Goal: Task Accomplishment & Management: Complete application form

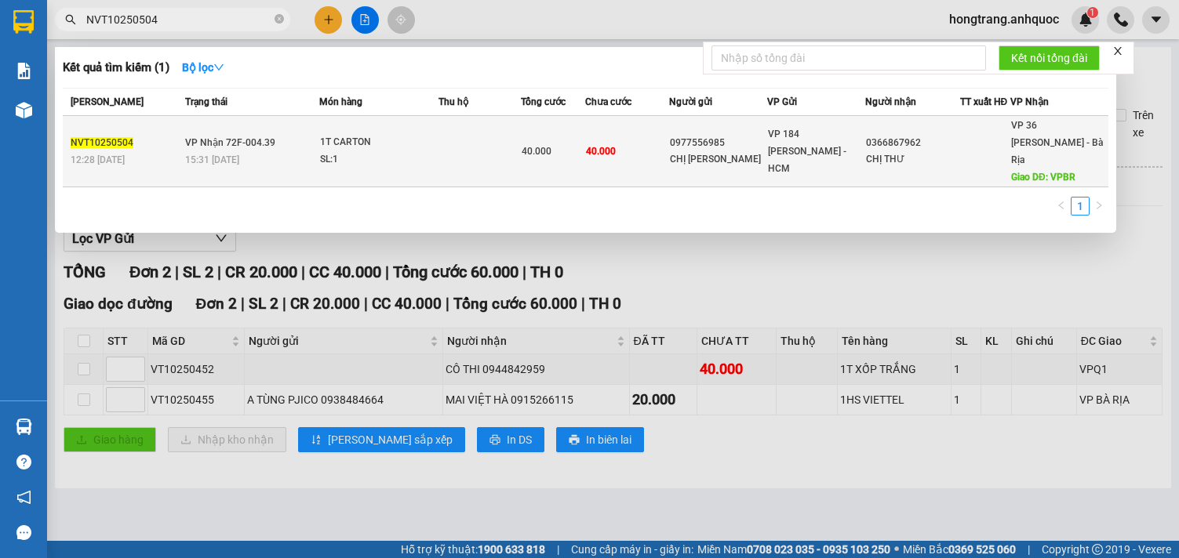
type input "NVT10250504"
click at [449, 144] on td at bounding box center [479, 151] width 82 height 71
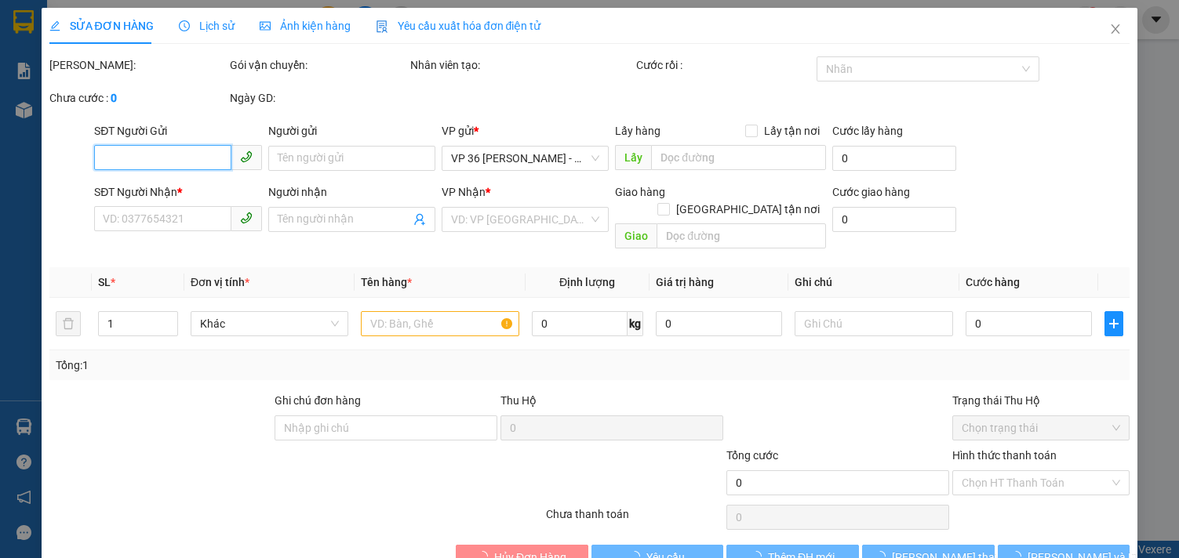
type input "0977556985"
type input "CHỊ [PERSON_NAME]"
type input "0366867962"
type input "CHỊ THƯ"
type input "VPBR"
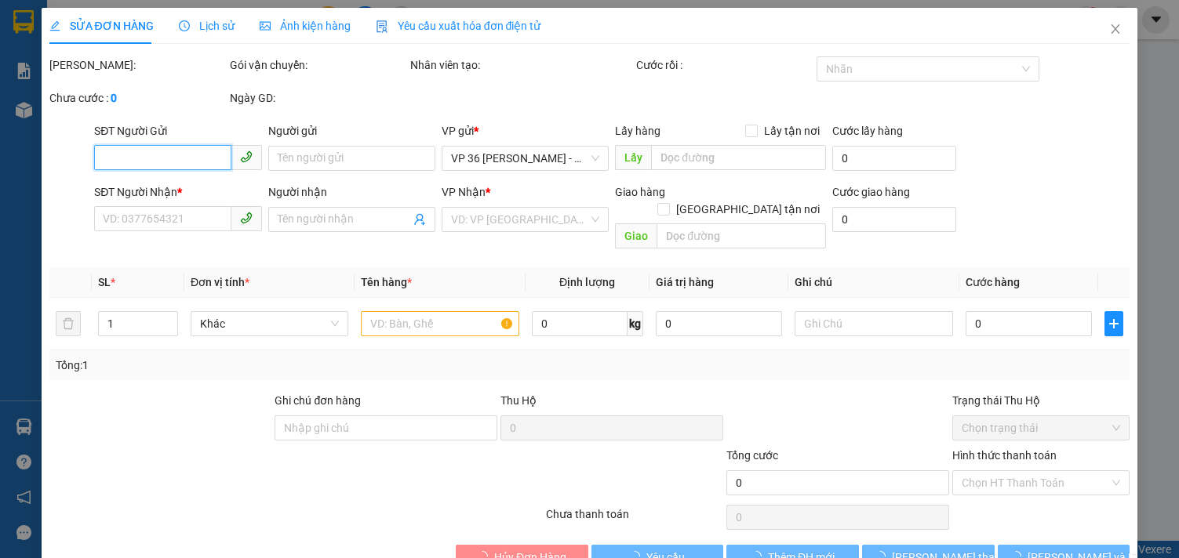
type input "40.000"
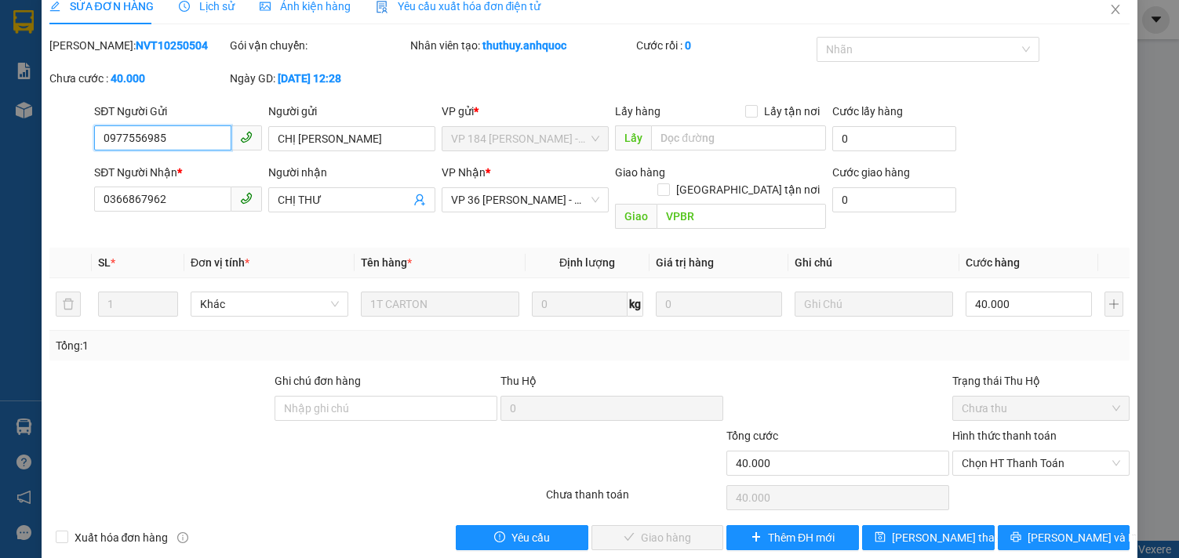
scroll to position [25, 0]
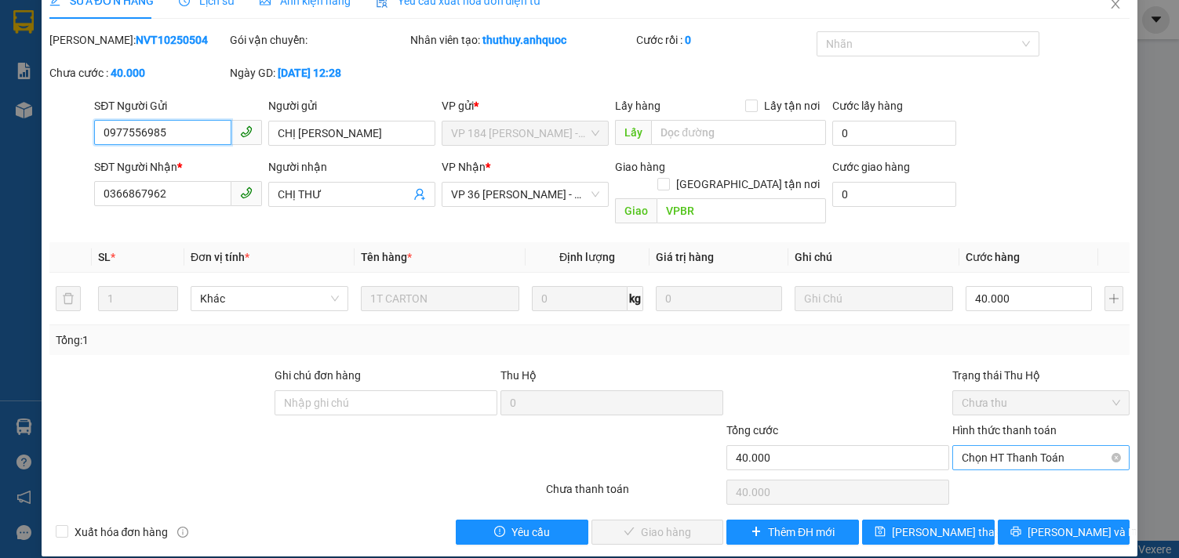
click at [989, 446] on span "Chọn HT Thanh Toán" at bounding box center [1041, 458] width 158 height 24
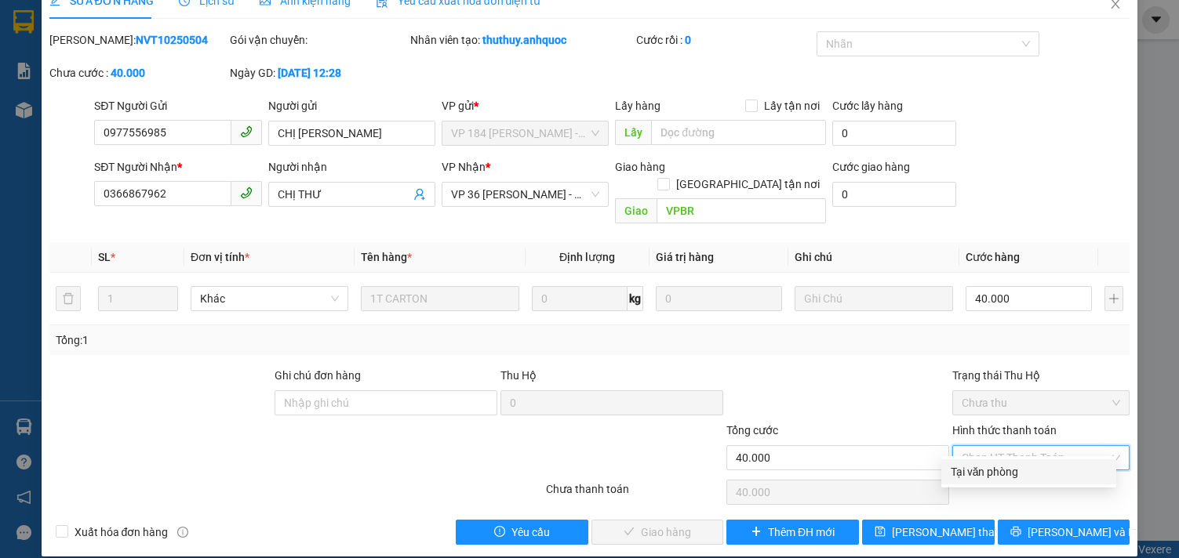
click at [980, 468] on div "Tại văn phòng" at bounding box center [1029, 472] width 156 height 17
type input "0"
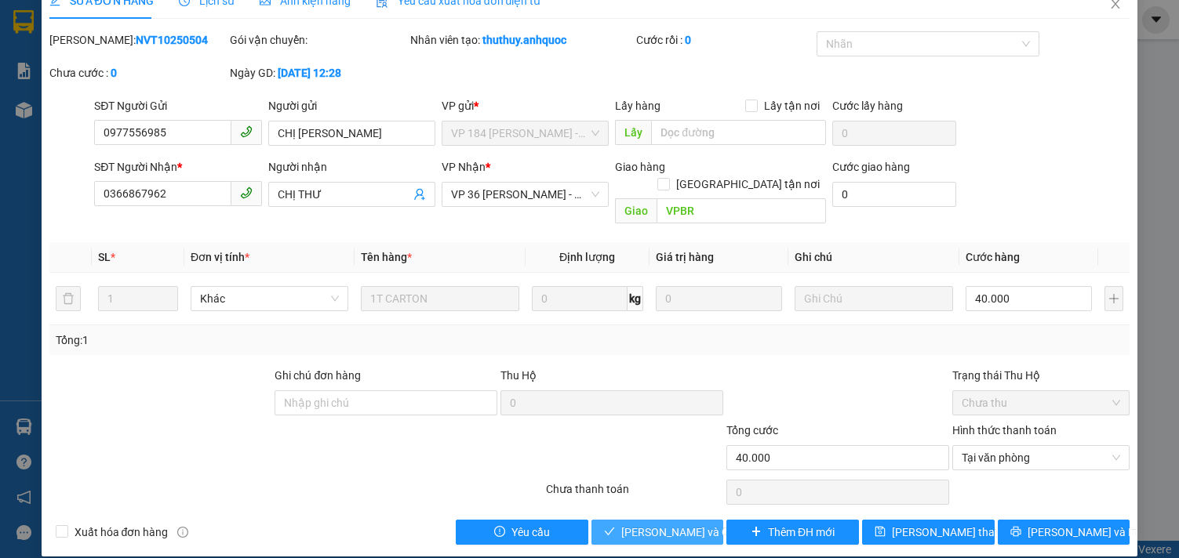
click at [645, 524] on span "[PERSON_NAME] và Giao hàng" at bounding box center [696, 532] width 151 height 17
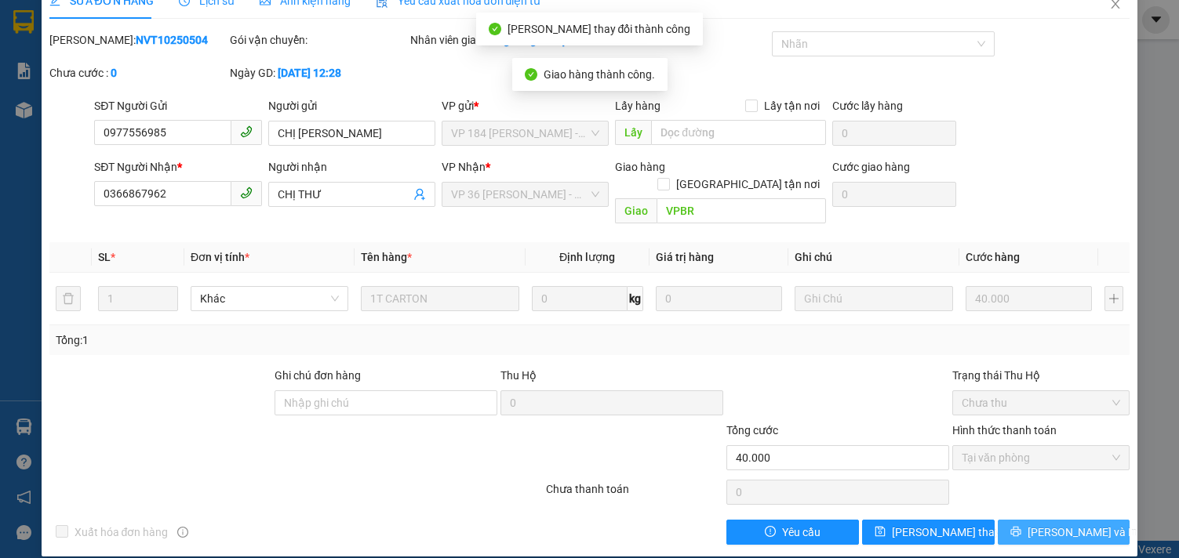
click at [1039, 528] on span "[PERSON_NAME] và In" at bounding box center [1082, 532] width 110 height 17
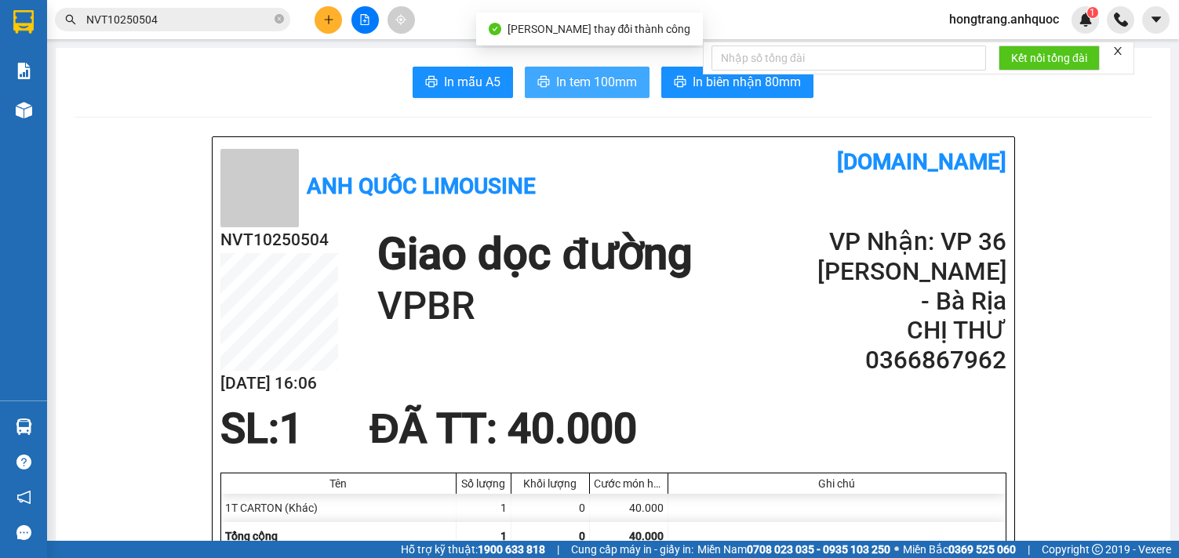
click at [612, 93] on button "In tem 100mm" at bounding box center [587, 82] width 125 height 31
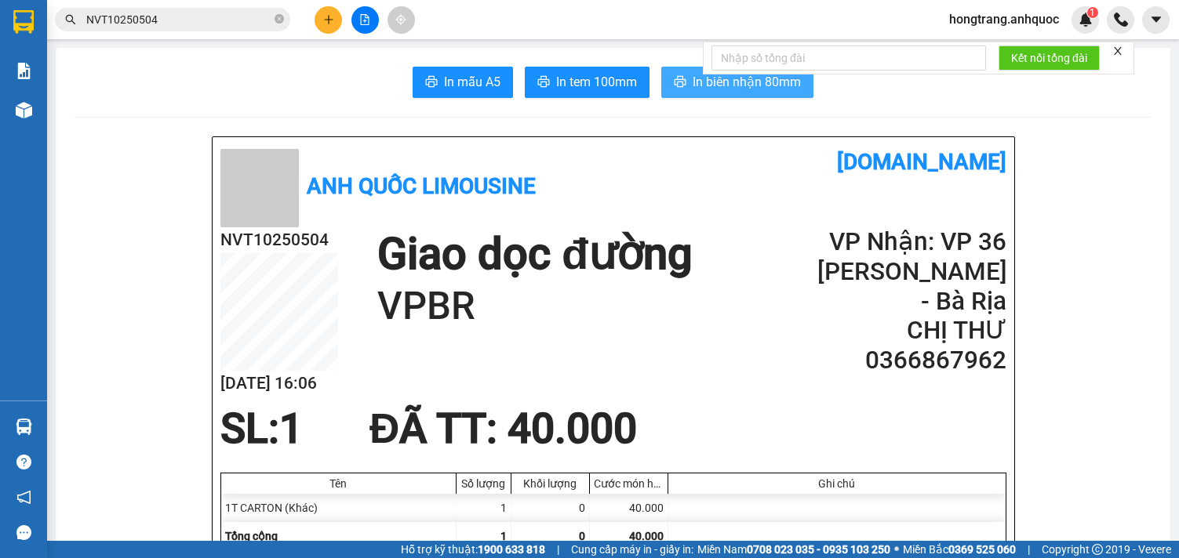
click at [699, 86] on span "In biên nhận 80mm" at bounding box center [747, 82] width 108 height 20
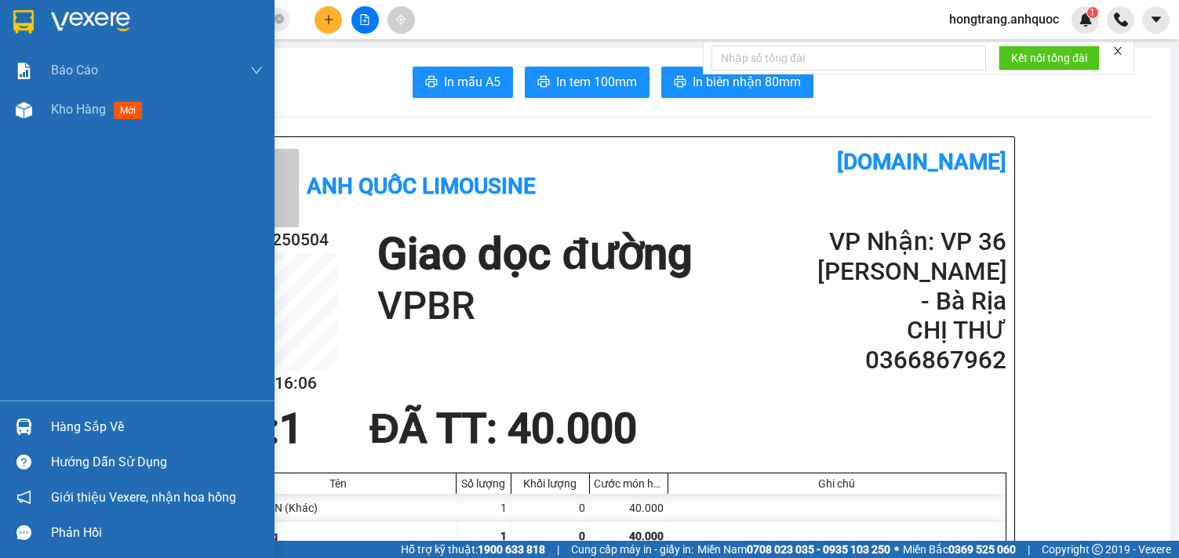
click at [45, 226] on div "Báo cáo Báo cáo dòng tiền (nhân viên) Doanh số tạo đơn theo VP gửi (nhà xe) Doa…" at bounding box center [137, 226] width 274 height 350
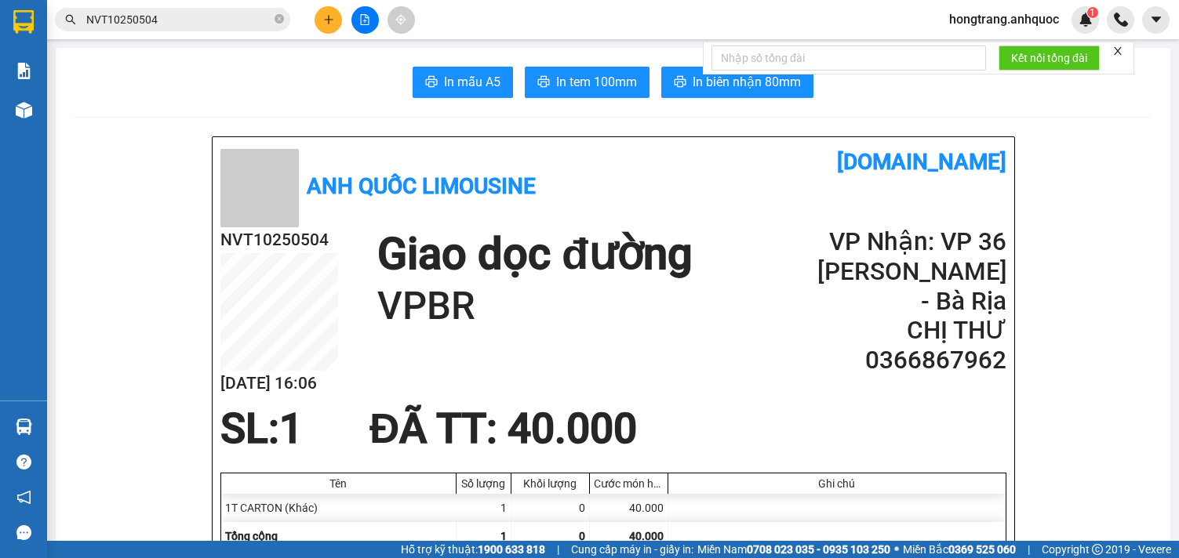
drag, startPoint x: 106, startPoint y: 244, endPoint x: 299, endPoint y: 5, distance: 307.3
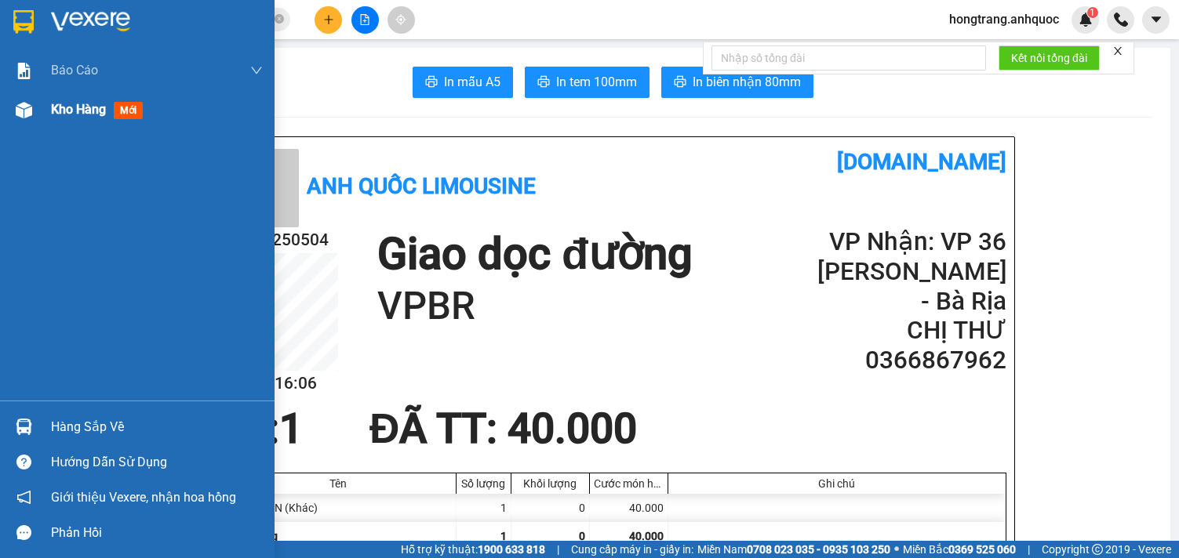
click at [18, 110] on img at bounding box center [24, 110] width 16 height 16
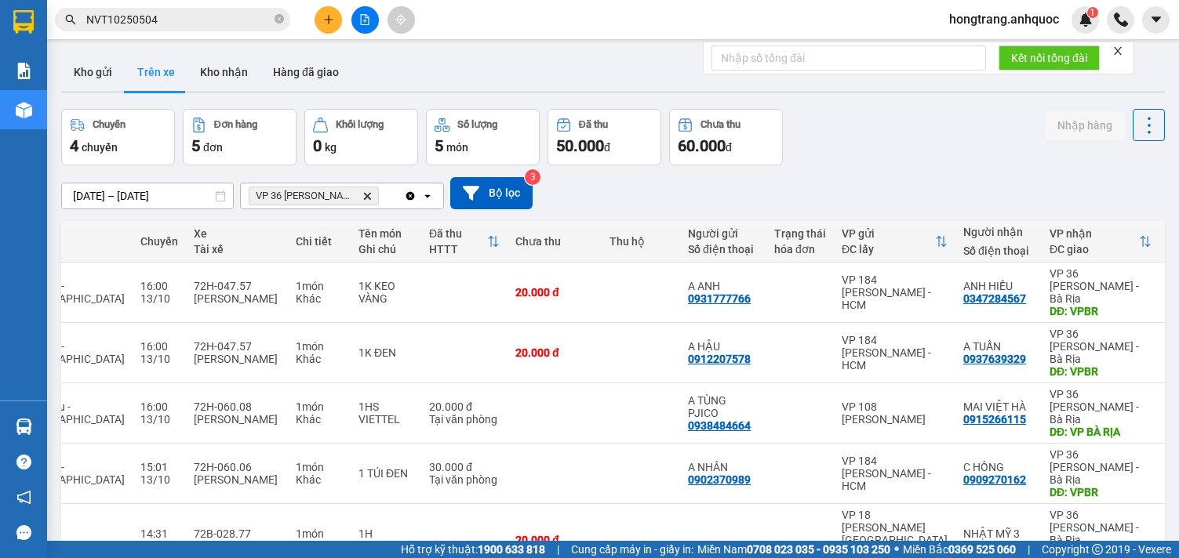
scroll to position [0, 193]
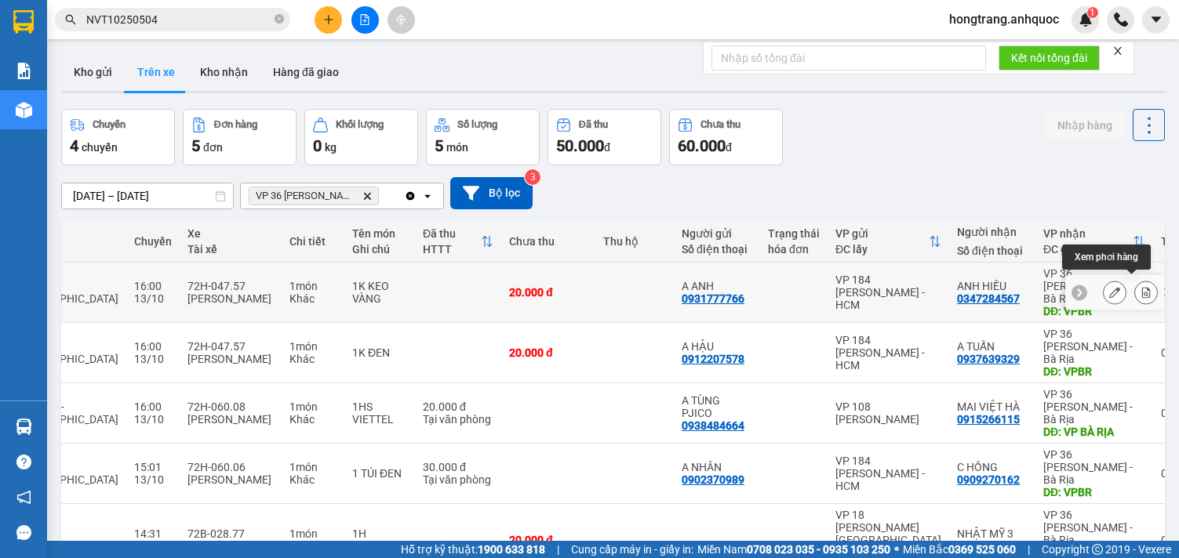
click at [1142, 287] on icon at bounding box center [1146, 292] width 9 height 11
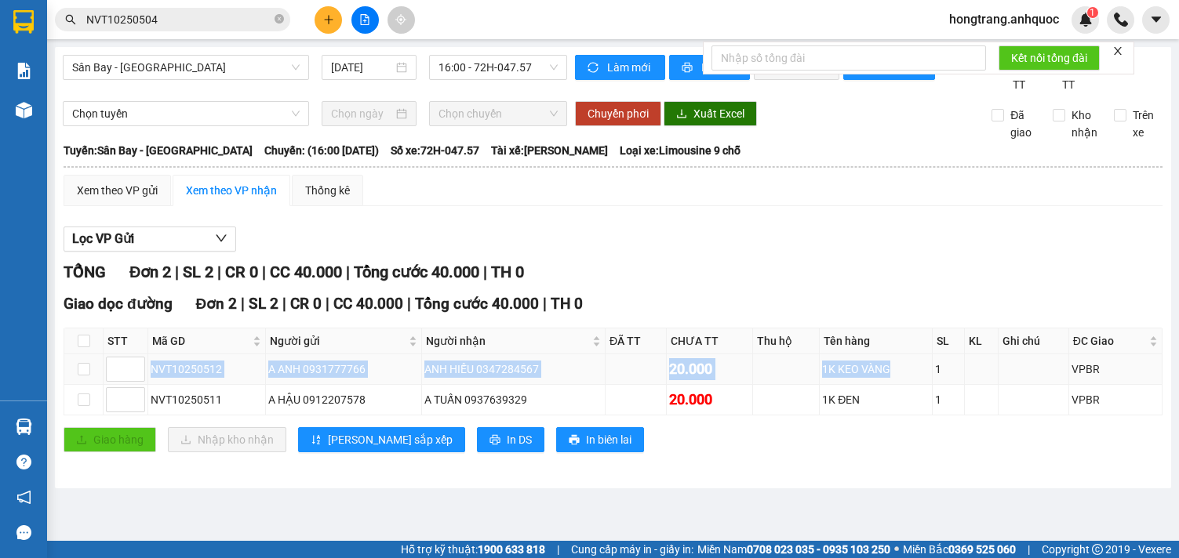
drag, startPoint x: 151, startPoint y: 391, endPoint x: 903, endPoint y: 380, distance: 752.2
click at [903, 380] on tr "NVT10250512 A ANH 0931777766 ANH HIẾU 0347284567 20.000 1K KEO VÀNG 1 VPBR" at bounding box center [613, 369] width 1098 height 31
copy tr "NVT10250512 A ANH 0931777766 ANH HIẾU 0347284567 20.000 1K KEO VÀNG"
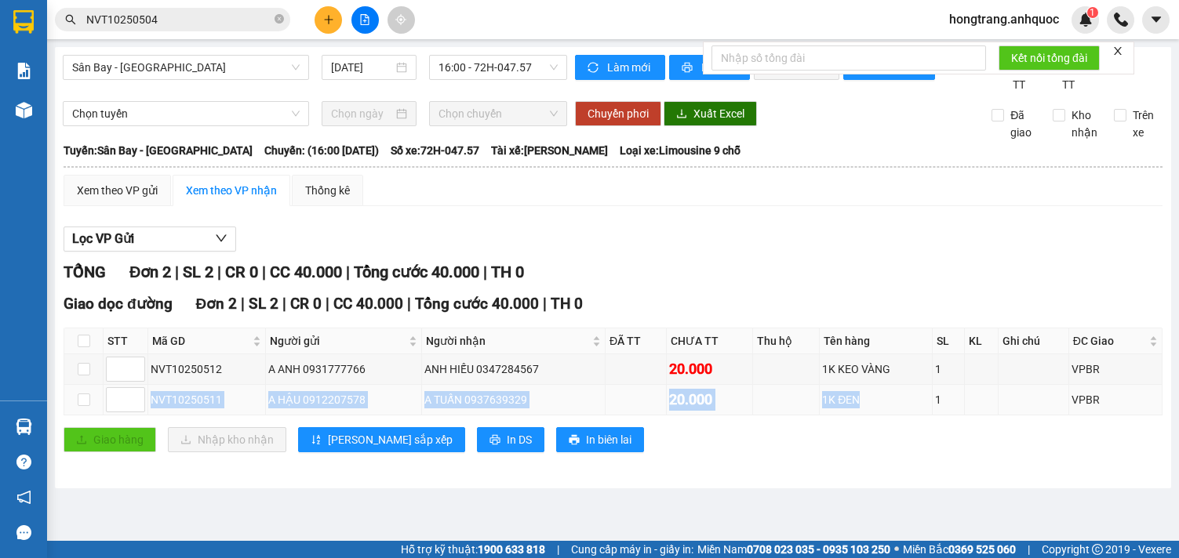
drag, startPoint x: 148, startPoint y: 412, endPoint x: 871, endPoint y: 417, distance: 723.1
click at [871, 416] on tr "NVT10250511 A HẬU 0912207578 A TUẤN 0937639329 20.000 1K ĐEN 1 VPBR" at bounding box center [613, 400] width 1098 height 31
copy tr "NVT10250511 A HẬU 0912207578 A TUẤN 0937639329 20.000 1K ĐEN"
drag, startPoint x: 267, startPoint y: 167, endPoint x: 611, endPoint y: 166, distance: 343.5
click at [611, 159] on div "Tuyến: [GEOGRAPHIC_DATA] - [GEOGRAPHIC_DATA]: (16:00 [DATE]) Số xe: 72H-047.57 …" at bounding box center [613, 150] width 1099 height 17
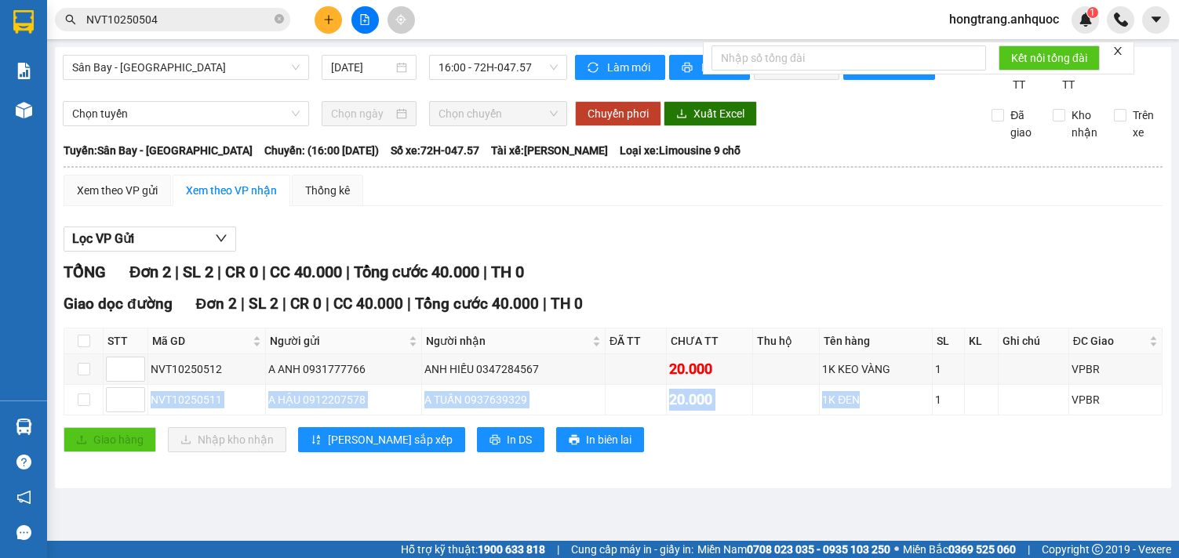
copy div "16:00 [DATE]) Số xe: 72H-047.57 Tài xế: [PERSON_NAME]"
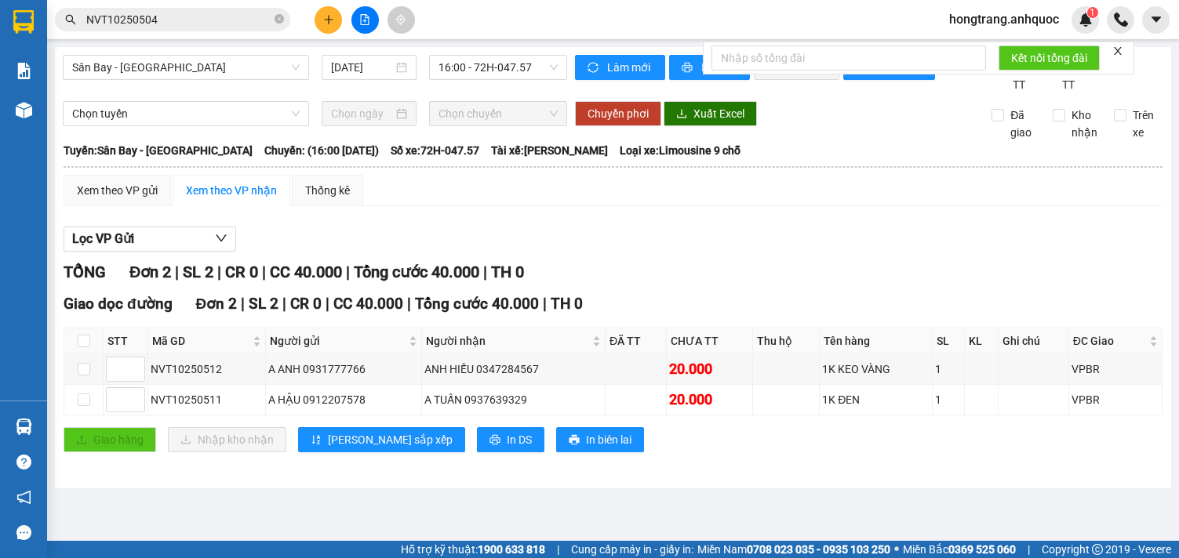
click at [751, 285] on div "TỔNG Đơn 2 | SL 2 | CR 0 | CC 40.000 | Tổng cước 40.000 | TH 0" at bounding box center [613, 272] width 1099 height 24
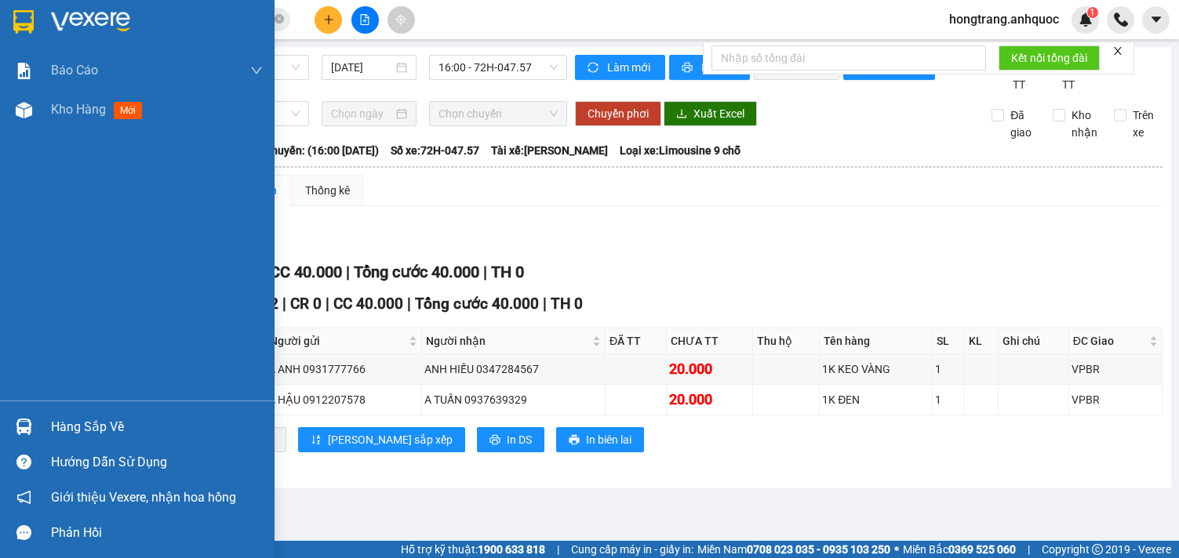
drag, startPoint x: 26, startPoint y: 323, endPoint x: 176, endPoint y: 263, distance: 161.5
click at [25, 323] on div "Báo cáo Báo cáo dòng tiền (nhân viên) Doanh số tạo đơn theo VP gửi (nhà xe) Doa…" at bounding box center [137, 226] width 274 height 350
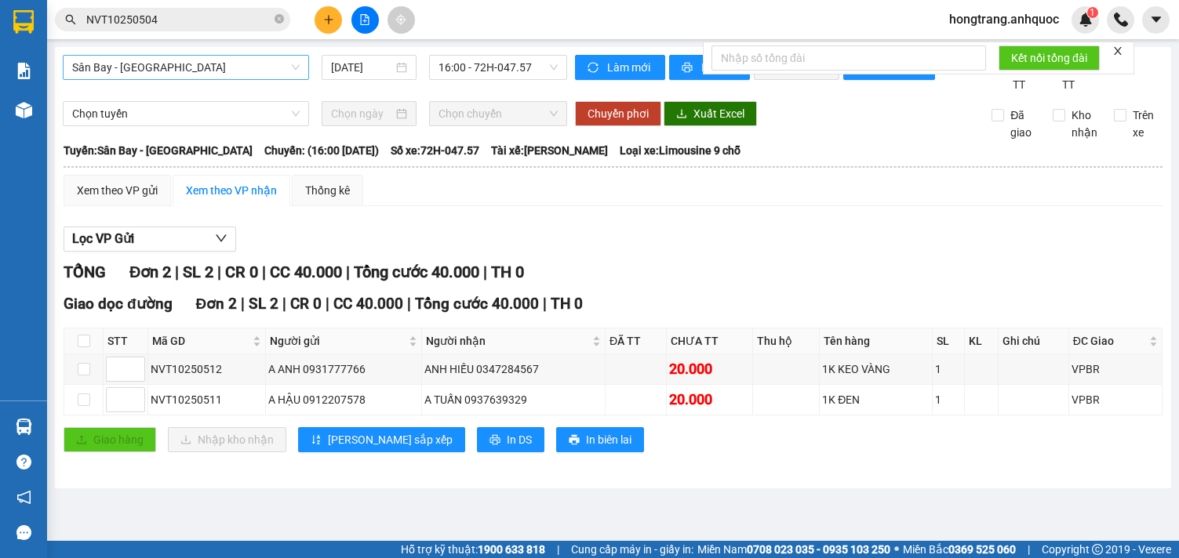
click at [164, 70] on span "Sân Bay - [GEOGRAPHIC_DATA]" at bounding box center [185, 68] width 227 height 24
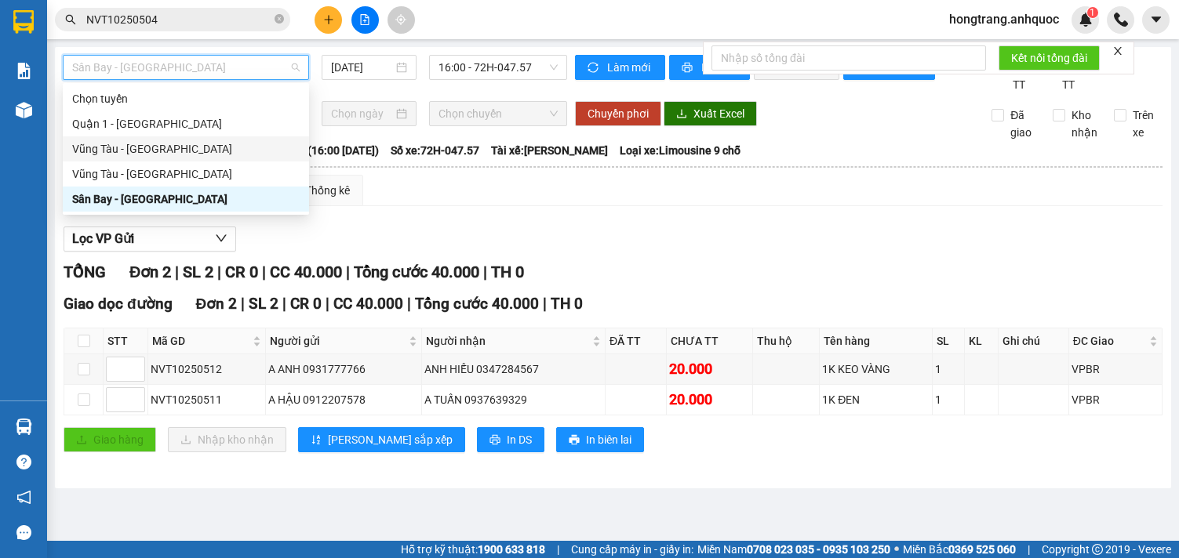
click at [115, 143] on div "Vũng Tàu - [GEOGRAPHIC_DATA]" at bounding box center [185, 148] width 227 height 17
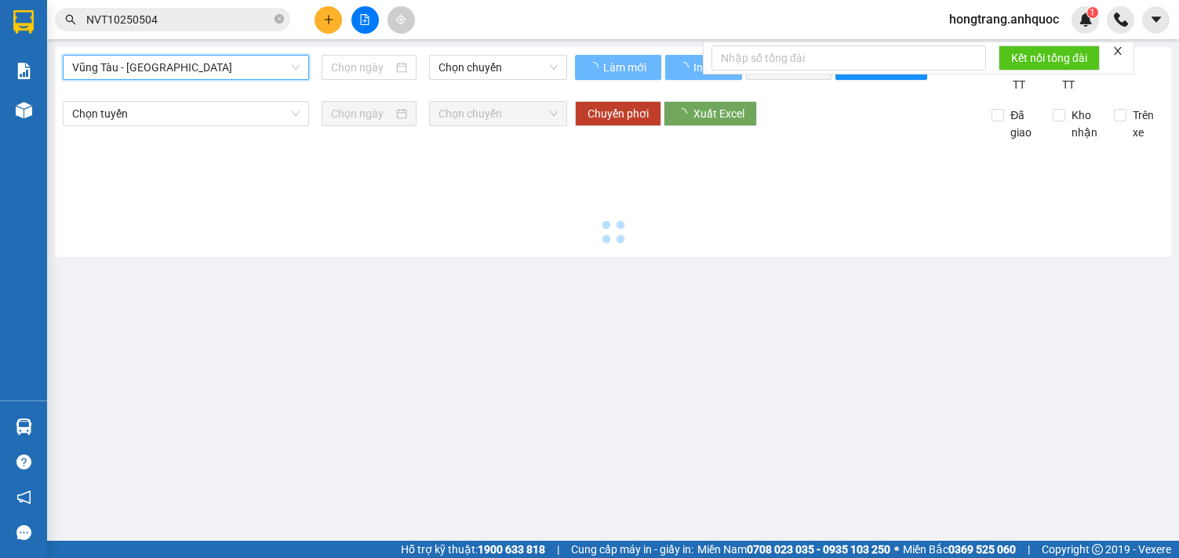
type input "[DATE]"
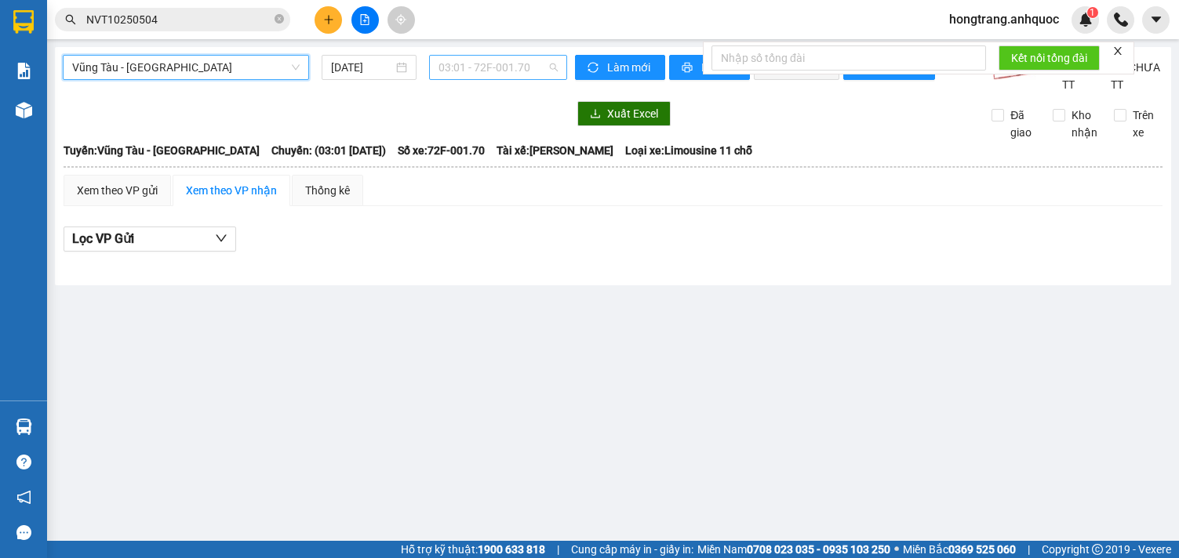
click at [475, 64] on span "03:01 - 72F-001.70" at bounding box center [497, 68] width 119 height 24
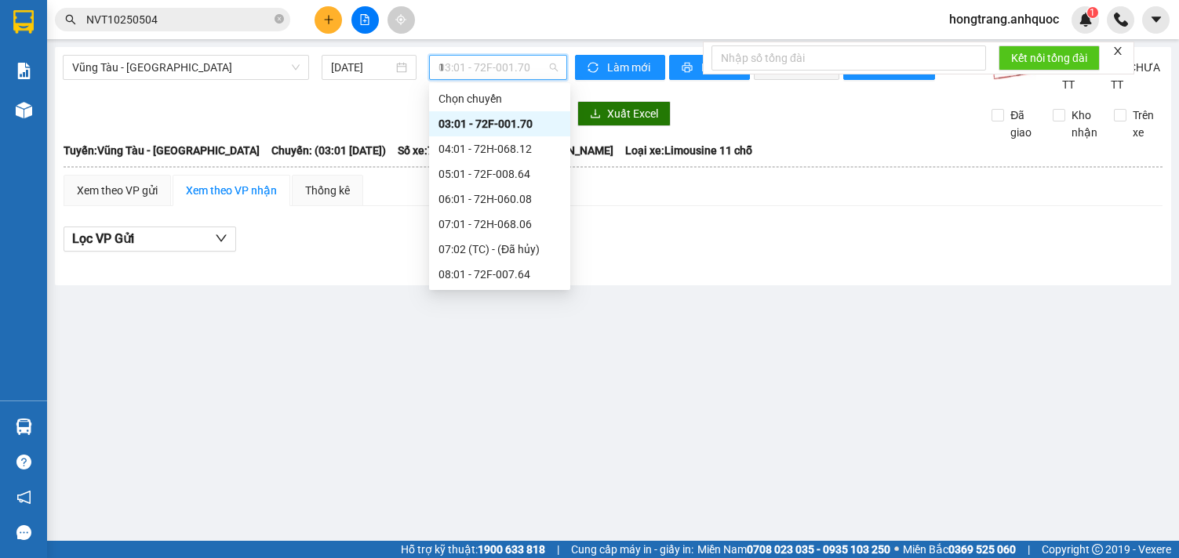
type input "16"
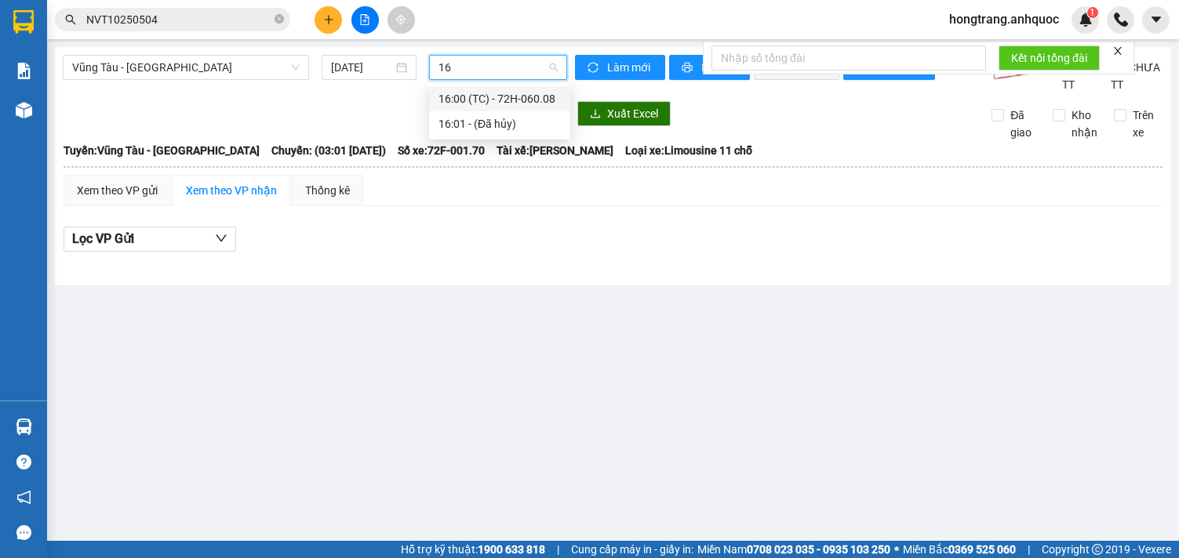
click at [473, 108] on div "16:00 (TC) - 72H-060.08" at bounding box center [499, 98] width 141 height 25
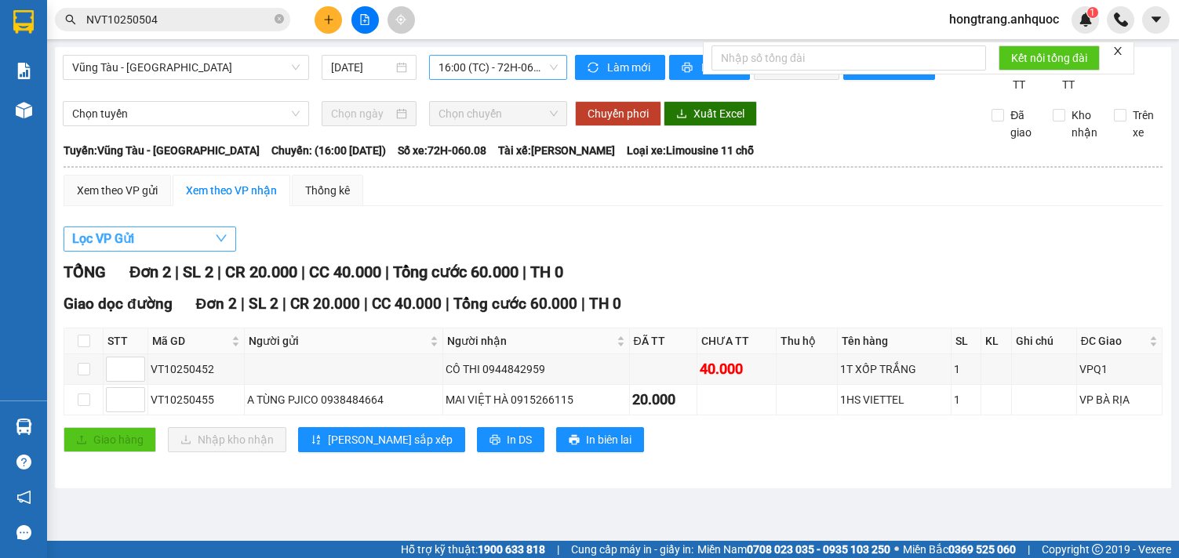
click at [132, 249] on span "Lọc VP Gửi" at bounding box center [103, 239] width 62 height 20
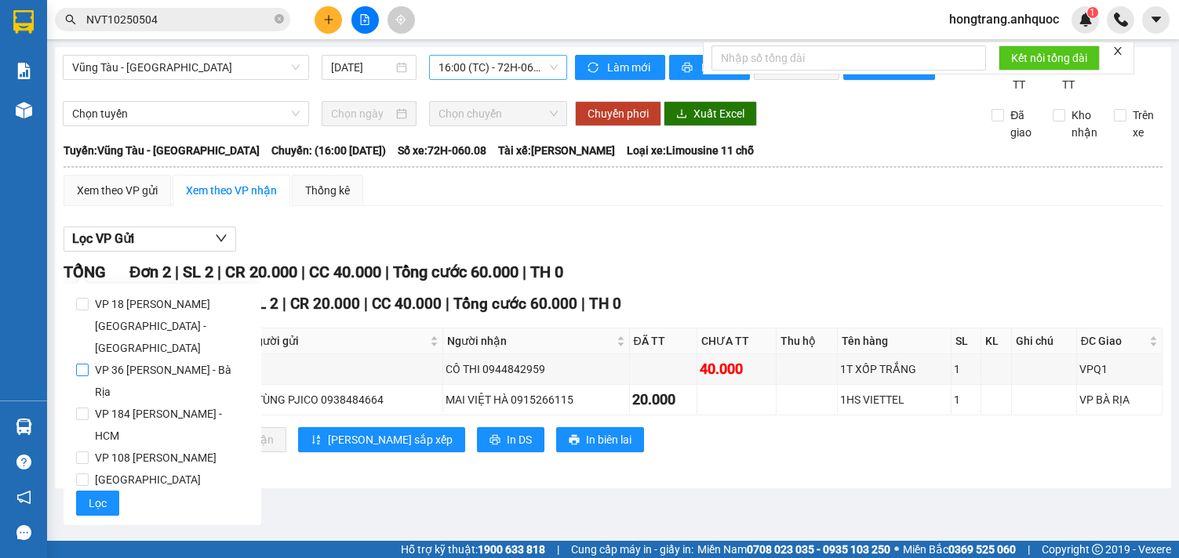
click at [114, 359] on span "VP 36 [PERSON_NAME] - Bà Rịa" at bounding box center [169, 381] width 160 height 44
click at [89, 364] on input "VP 36 [PERSON_NAME] - Bà Rịa" at bounding box center [82, 370] width 13 height 13
checkbox input "true"
click at [97, 495] on span "Lọc" at bounding box center [98, 503] width 18 height 17
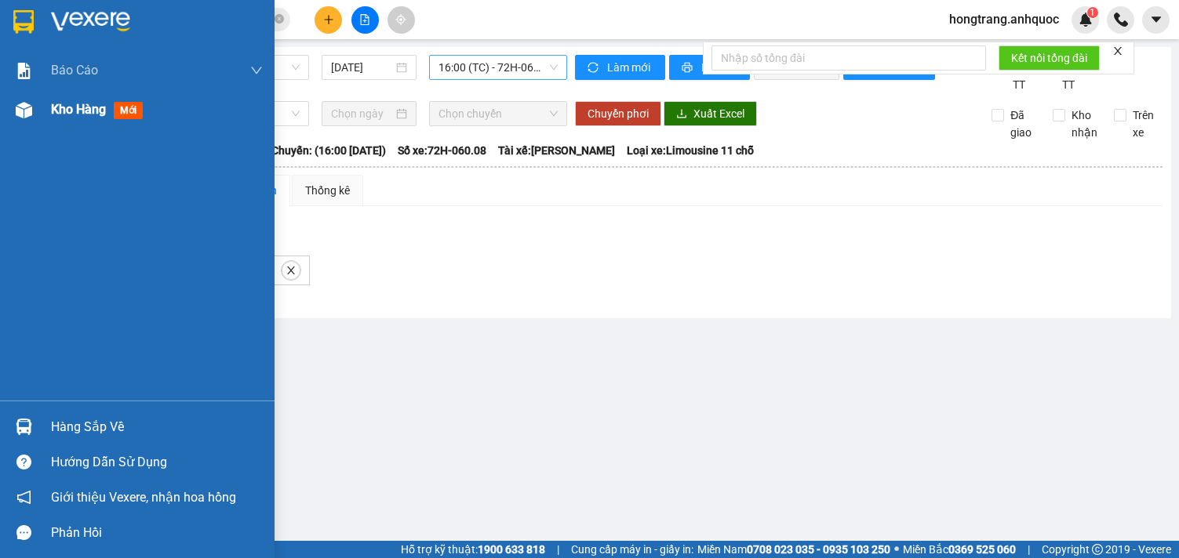
click at [33, 116] on div at bounding box center [23, 109] width 27 height 27
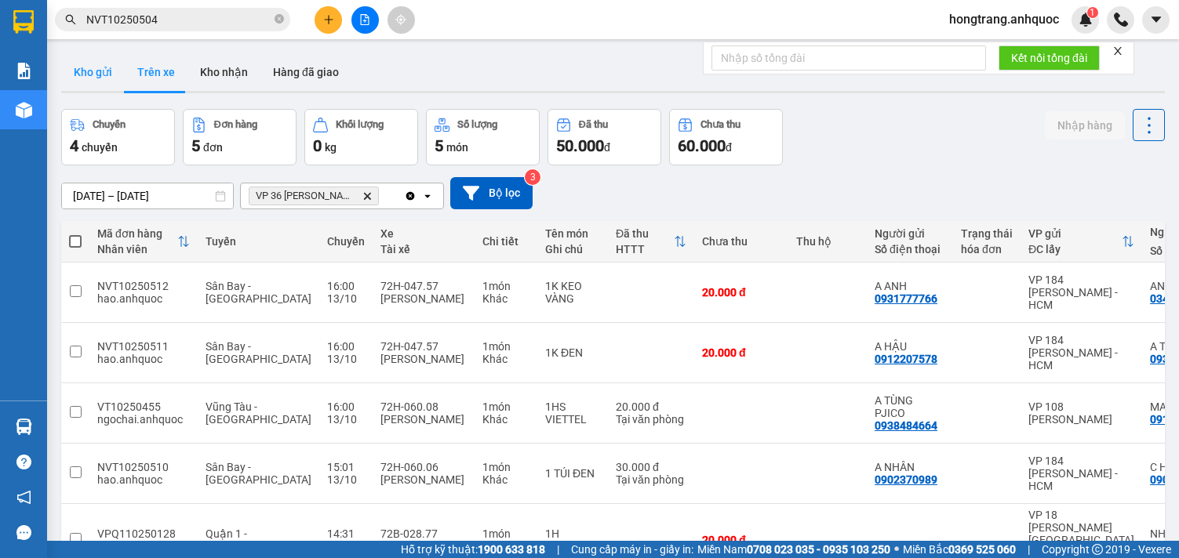
click at [86, 58] on button "Kho gửi" at bounding box center [93, 72] width 64 height 38
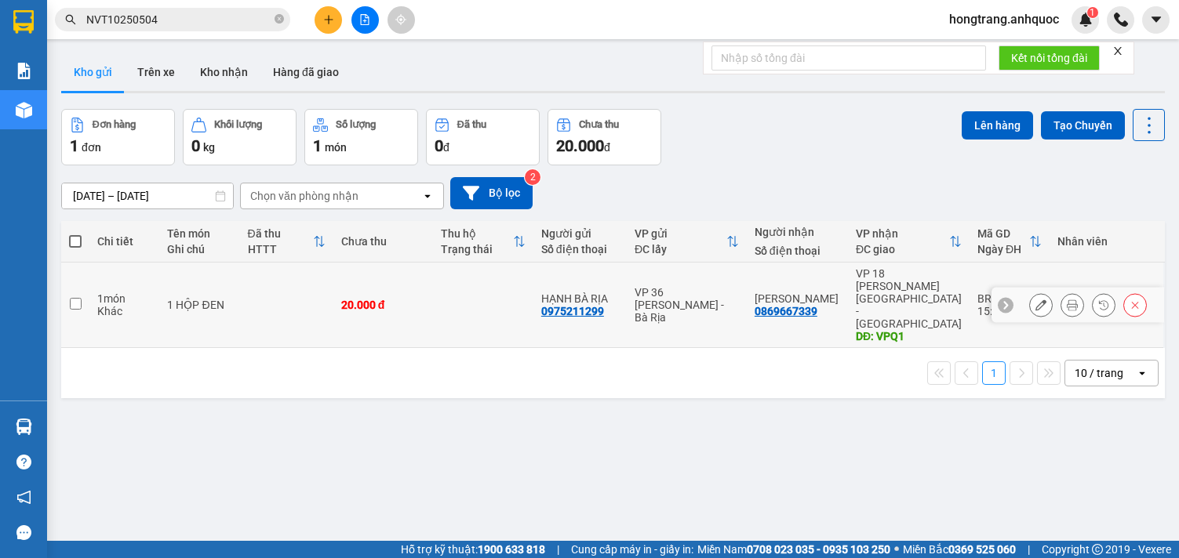
click at [99, 293] on div "1 món" at bounding box center [124, 299] width 54 height 13
checkbox input "true"
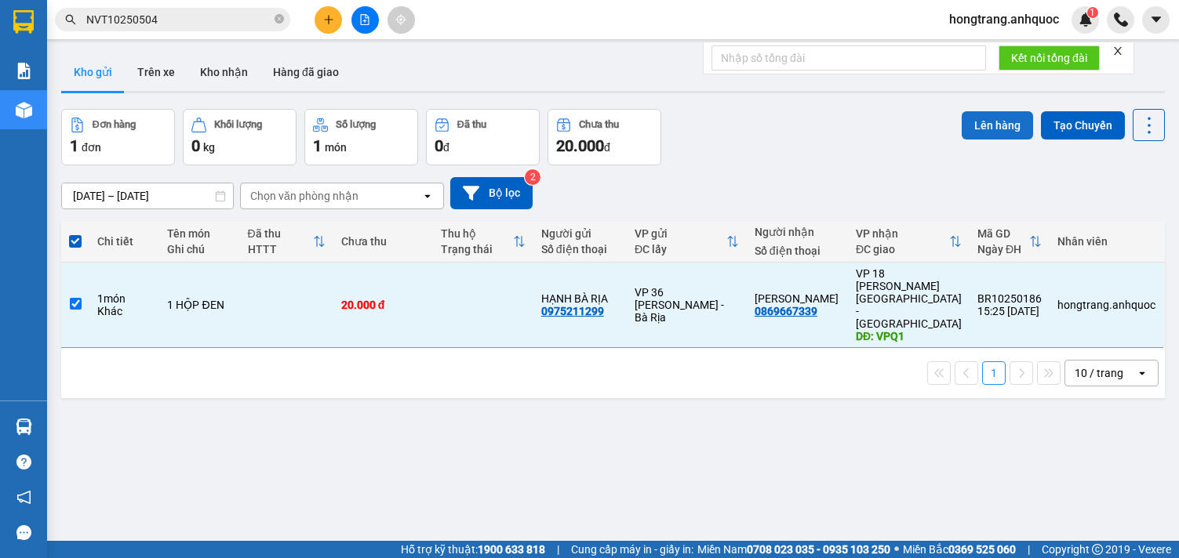
click at [1003, 128] on button "Lên hàng" at bounding box center [997, 125] width 71 height 28
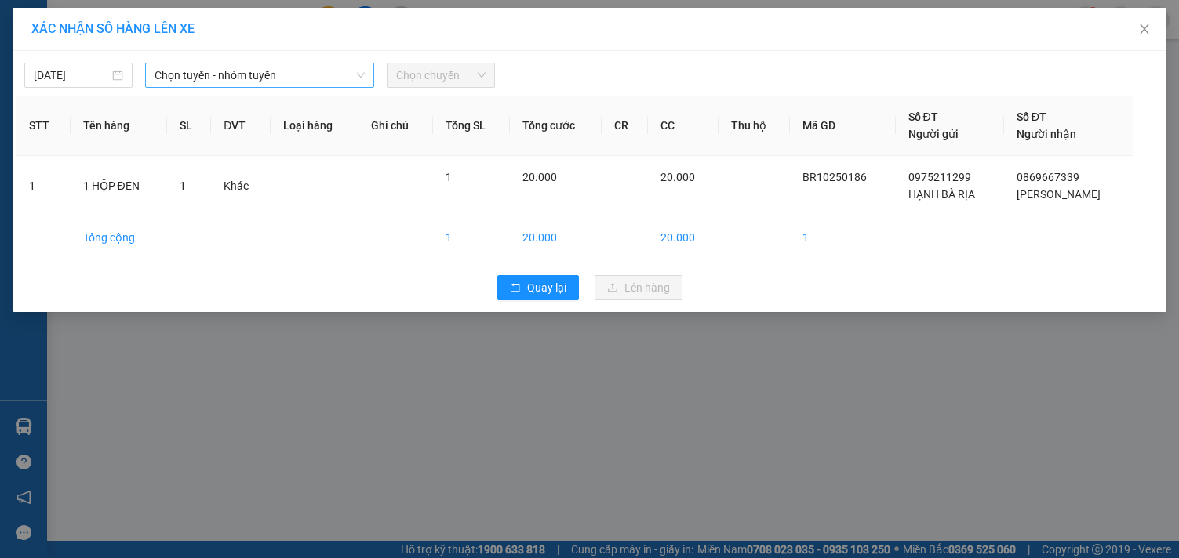
click at [202, 70] on span "Chọn tuyến - nhóm tuyến" at bounding box center [260, 76] width 210 height 24
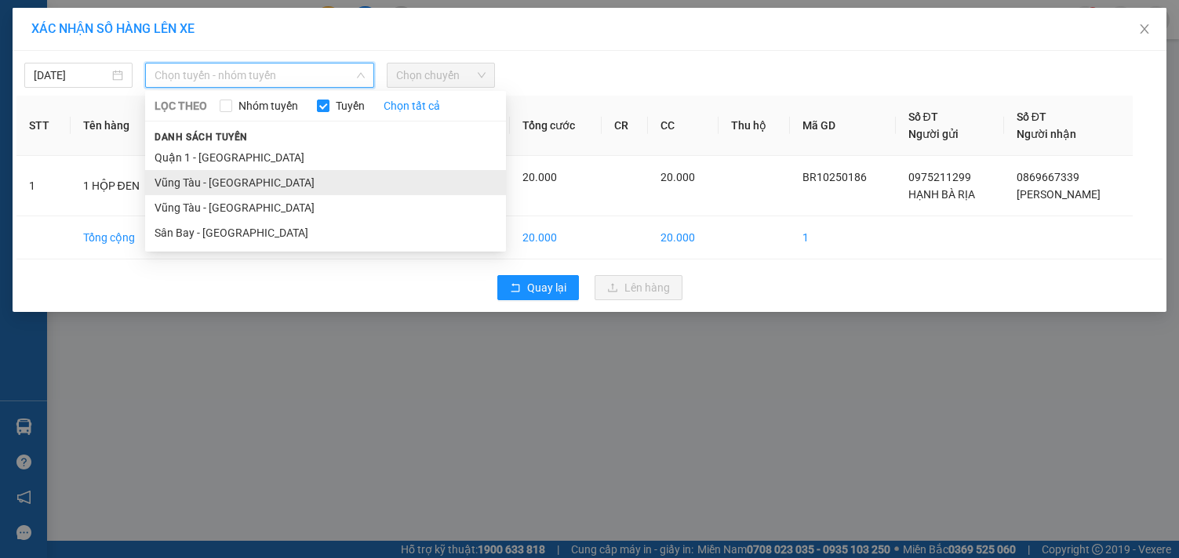
click at [182, 181] on li "Vũng Tàu - [GEOGRAPHIC_DATA]" at bounding box center [325, 182] width 361 height 25
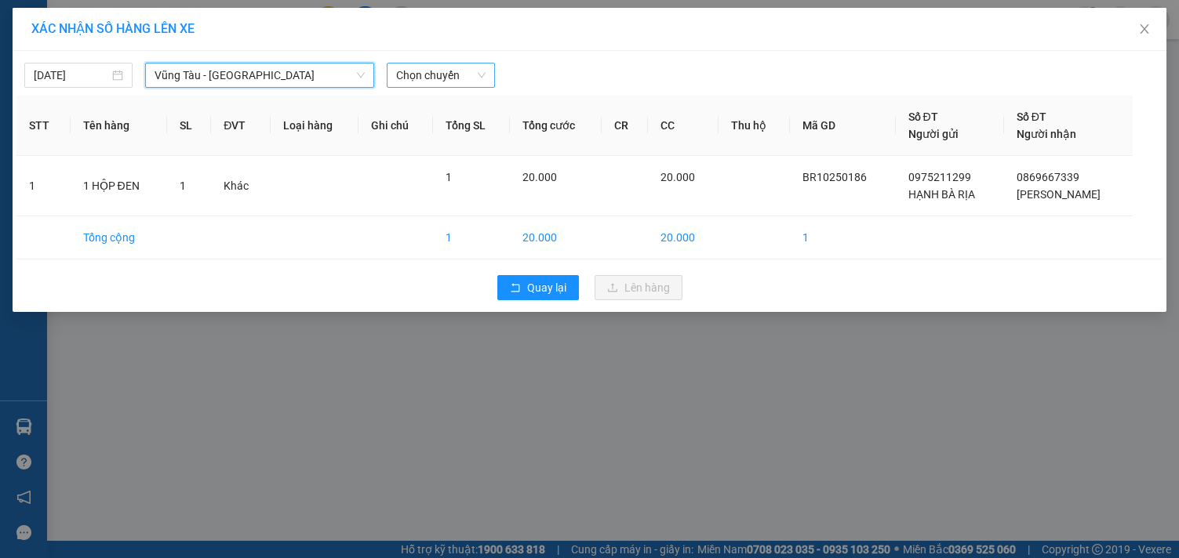
click at [441, 71] on span "Chọn chuyến" at bounding box center [440, 76] width 89 height 24
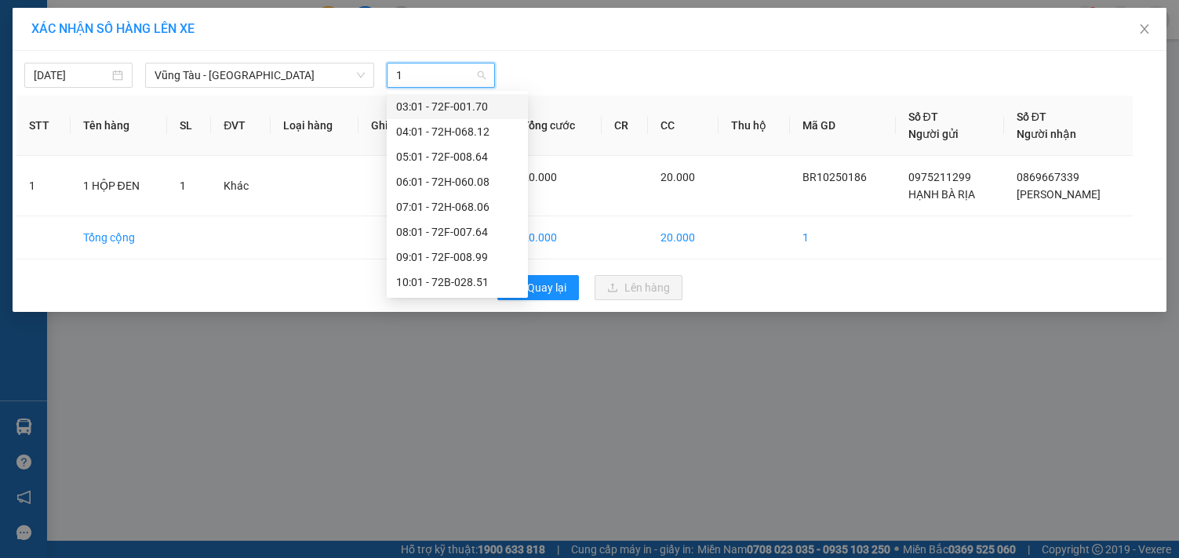
type input "16"
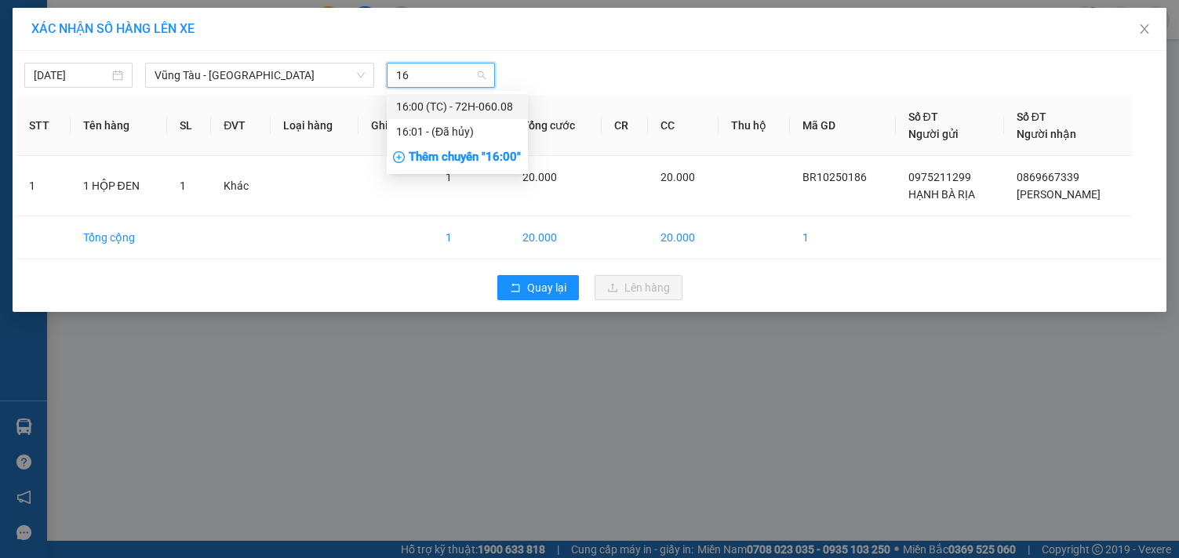
click at [441, 104] on div "16:00 (TC) - 72H-060.08" at bounding box center [457, 106] width 122 height 17
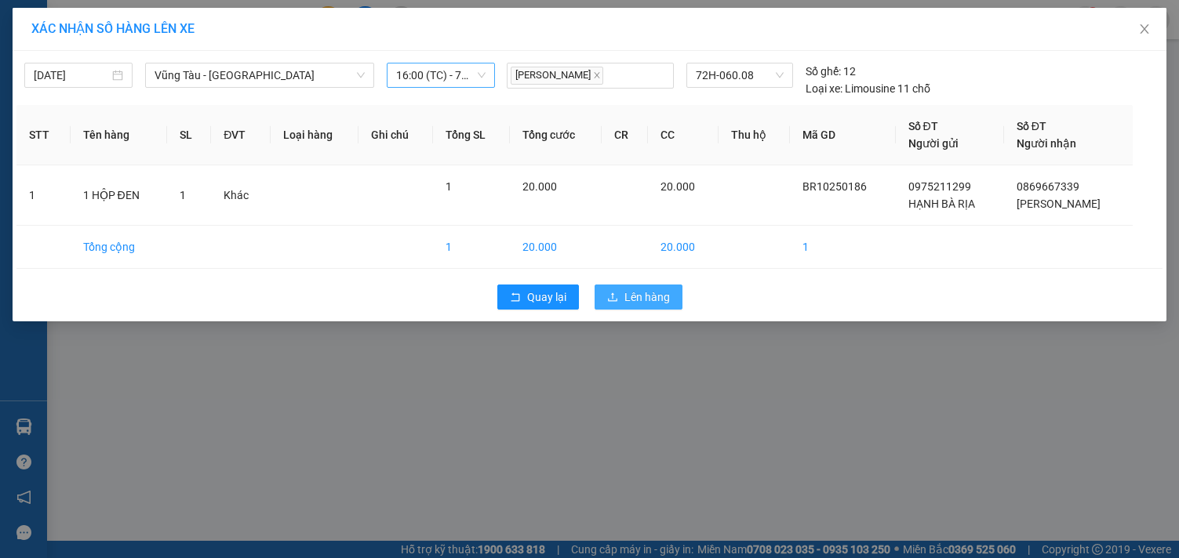
click at [644, 305] on span "Lên hàng" at bounding box center [646, 297] width 45 height 17
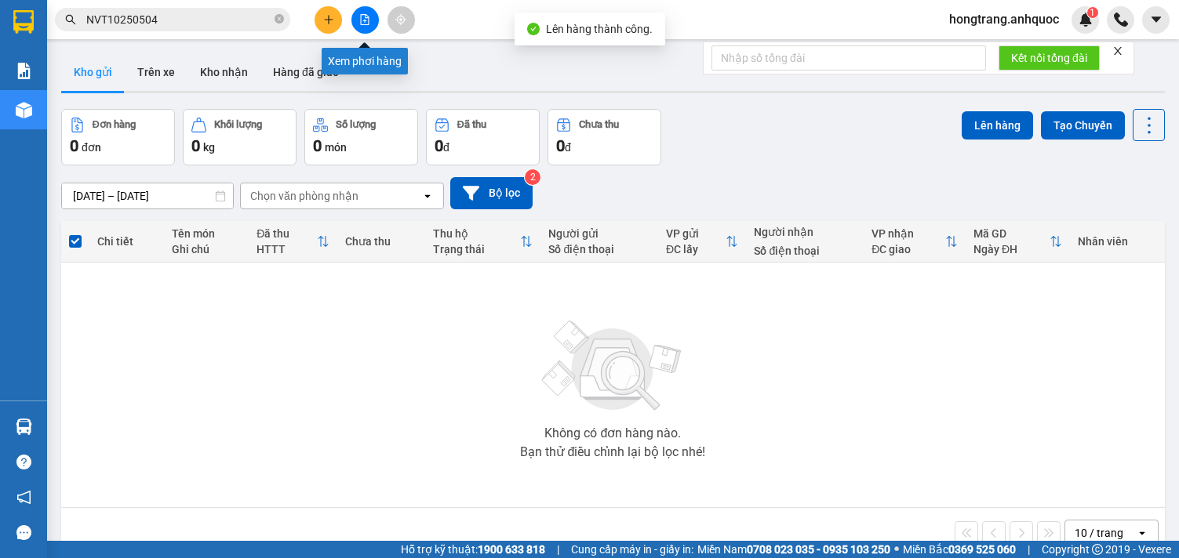
click at [363, 19] on icon "file-add" at bounding box center [364, 19] width 11 height 11
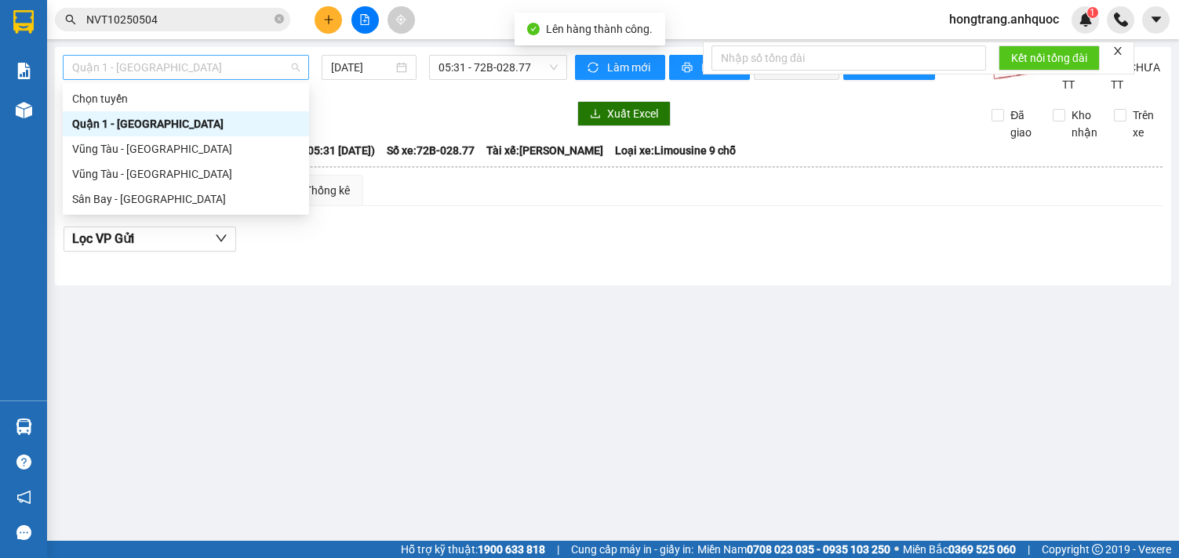
click at [162, 62] on span "Quận 1 - [GEOGRAPHIC_DATA]" at bounding box center [185, 68] width 227 height 24
click at [125, 144] on div "Vũng Tàu - [GEOGRAPHIC_DATA]" at bounding box center [185, 148] width 227 height 17
type input "[DATE]"
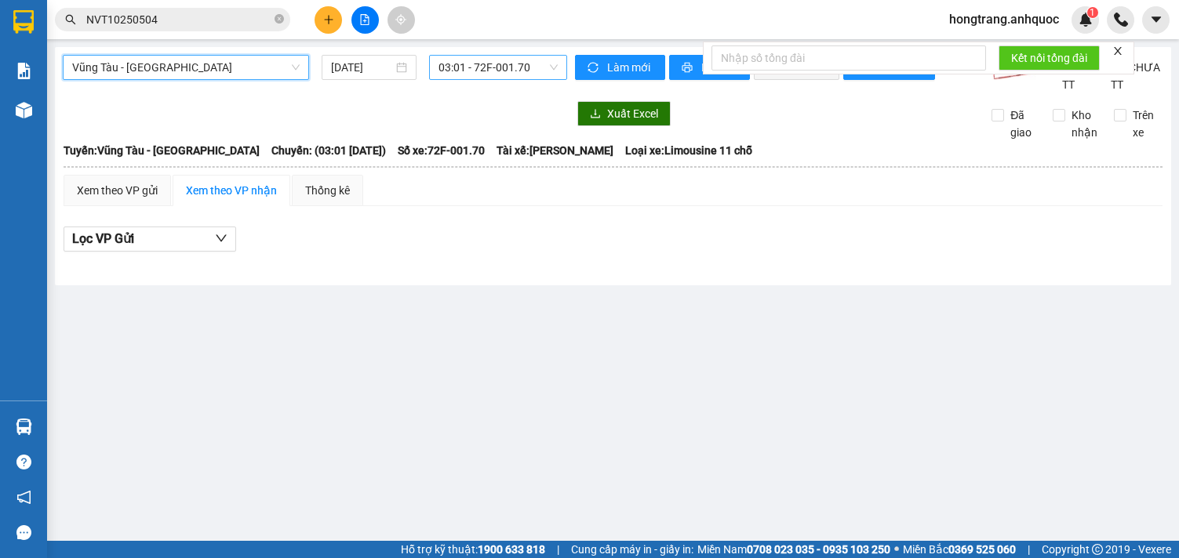
click at [494, 67] on span "03:01 - 72F-001.70" at bounding box center [497, 68] width 119 height 24
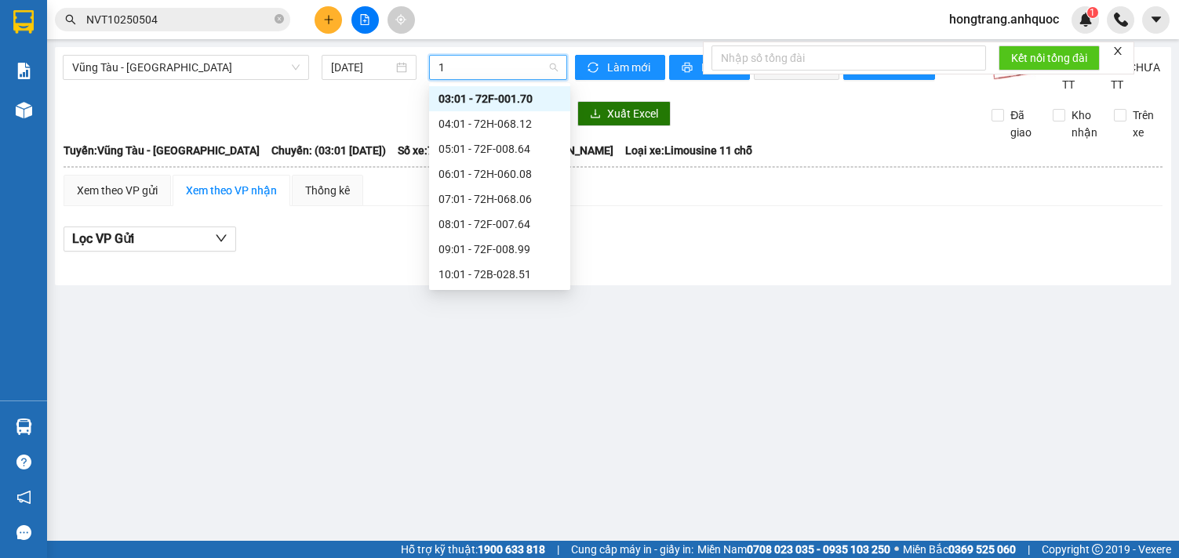
type input "16"
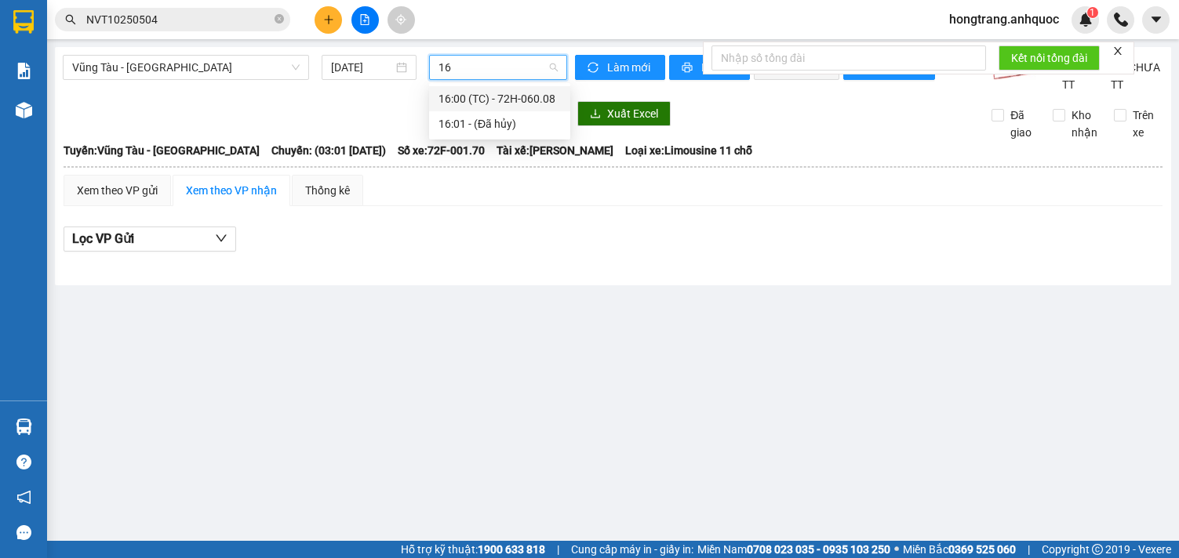
click at [484, 90] on div "16:00 (TC) - 72H-060.08" at bounding box center [499, 98] width 122 height 17
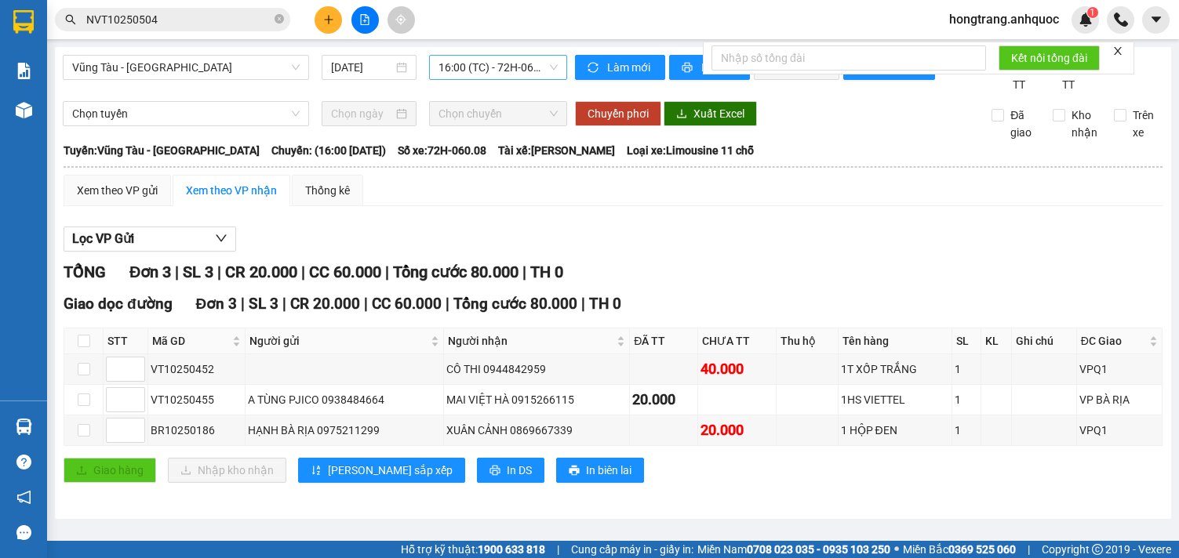
click at [140, 273] on div "Lọc VP Gửi TỔNG Đơn 3 | SL 3 | CR 20.000 | CC 60.000 | Tổng cước 80.000 | TH 0…" at bounding box center [613, 361] width 1099 height 284
click at [137, 252] on button "Lọc VP Gửi" at bounding box center [150, 239] width 173 height 25
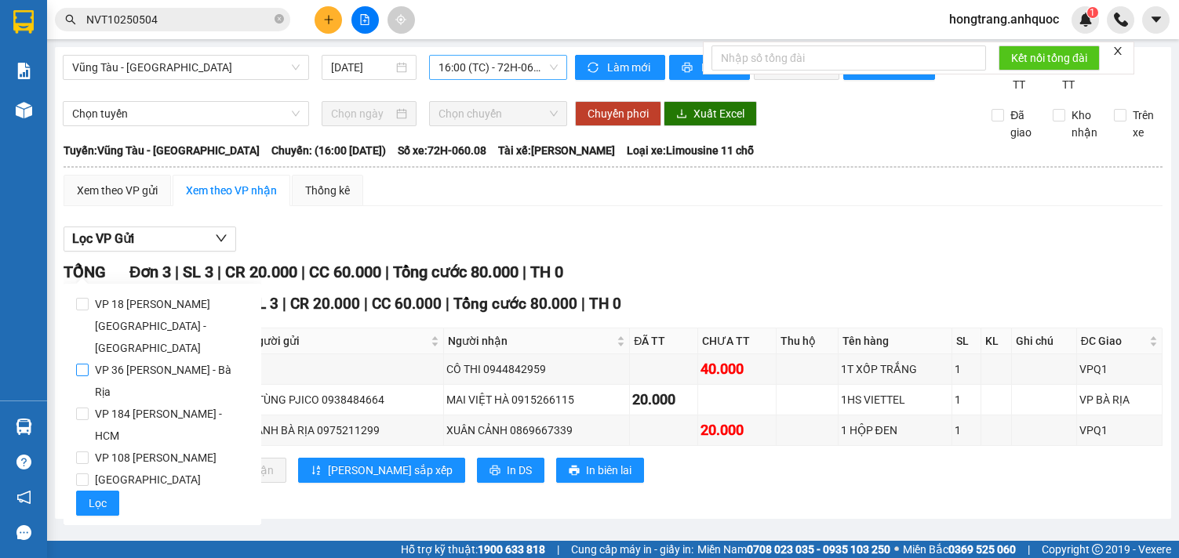
click at [109, 359] on span "VP 36 [PERSON_NAME] - Bà Rịa" at bounding box center [169, 381] width 160 height 44
click at [89, 364] on input "VP 36 [PERSON_NAME] - Bà Rịa" at bounding box center [82, 370] width 13 height 13
checkbox input "true"
click at [102, 495] on span "Lọc" at bounding box center [98, 503] width 18 height 17
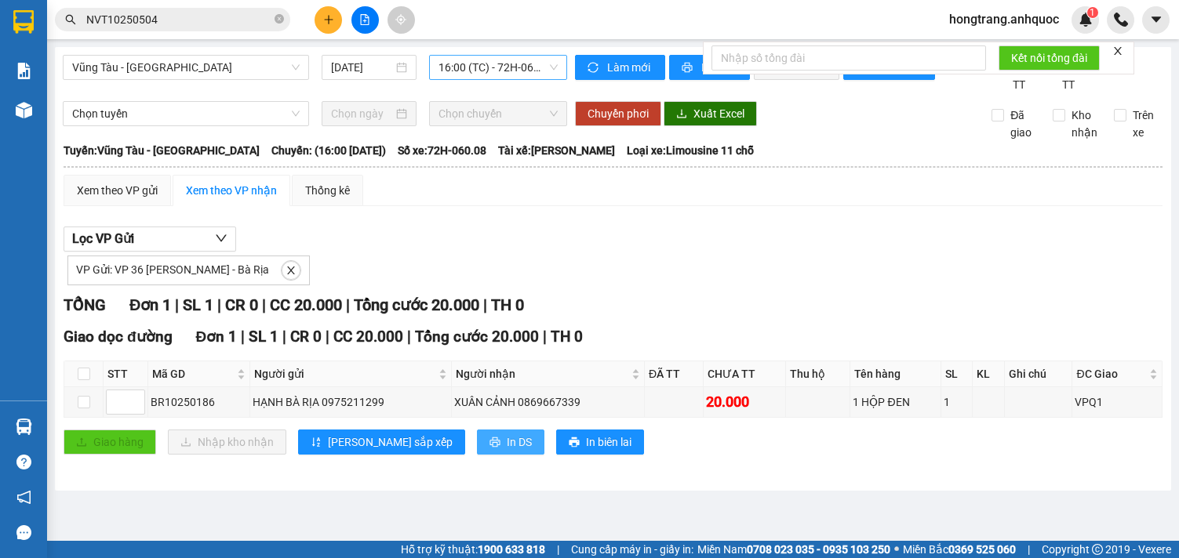
click at [477, 455] on button "In DS" at bounding box center [510, 442] width 67 height 25
click at [562, 255] on div "Lọc VP Gửi VP Gửi: VP 36 [PERSON_NAME] - Bà Rịa" at bounding box center [613, 256] width 1099 height 59
click at [576, 259] on div "Lọc VP Gửi VP Gửi: VP 36 [PERSON_NAME] - Bà Rịa" at bounding box center [613, 256] width 1099 height 59
